Goal: Information Seeking & Learning: Check status

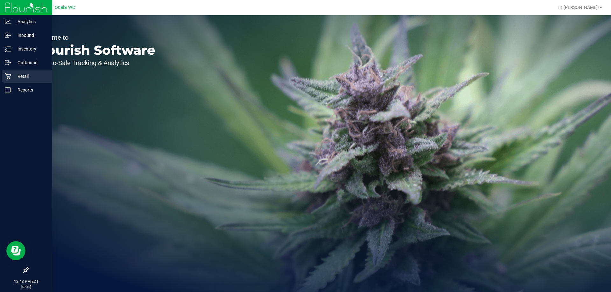
click at [23, 79] on p "Retail" at bounding box center [30, 77] width 38 height 8
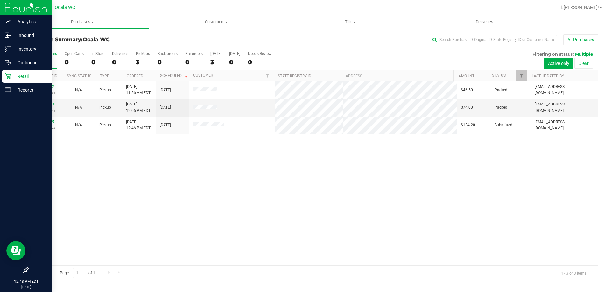
click at [18, 76] on p "Retail" at bounding box center [30, 77] width 38 height 8
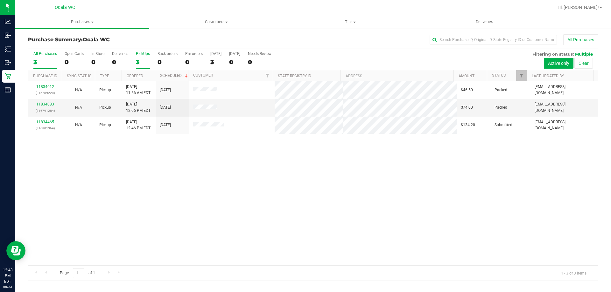
click at [139, 64] on div "3" at bounding box center [143, 62] width 14 height 7
click at [0, 0] on input "PickUps 3" at bounding box center [0, 0] width 0 height 0
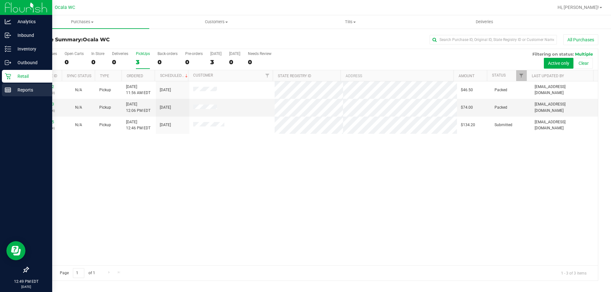
click at [25, 90] on p "Reports" at bounding box center [30, 90] width 38 height 8
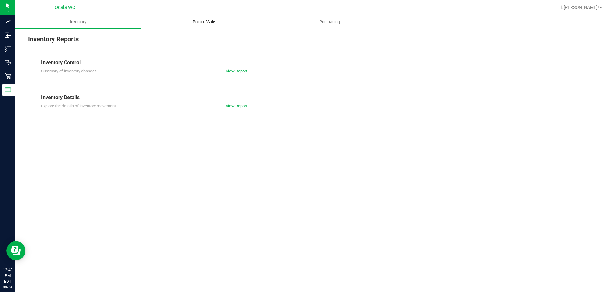
click at [205, 21] on span "Point of Sale" at bounding box center [203, 22] width 39 height 6
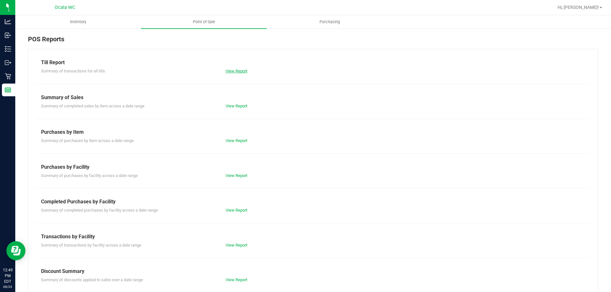
click at [235, 72] on link "View Report" at bounding box center [237, 71] width 22 height 5
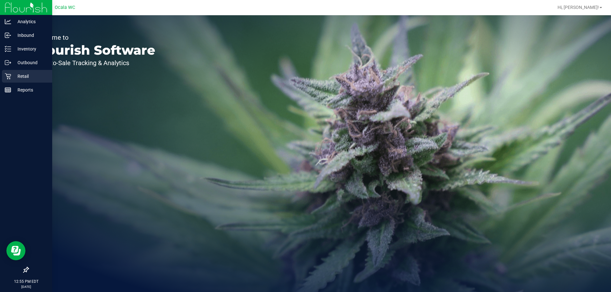
click at [27, 77] on p "Retail" at bounding box center [30, 77] width 38 height 8
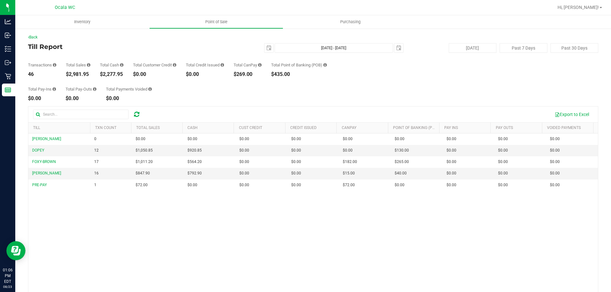
click at [78, 242] on div "[PERSON_NAME] 0 $0.00 $0.00 $0.00 $0.00 $0.00 $0.00 $0.00 $0.00 $0.00 $0.00 $0.…" at bounding box center [313, 226] width 570 height 184
